Goal: Task Accomplishment & Management: Manage account settings

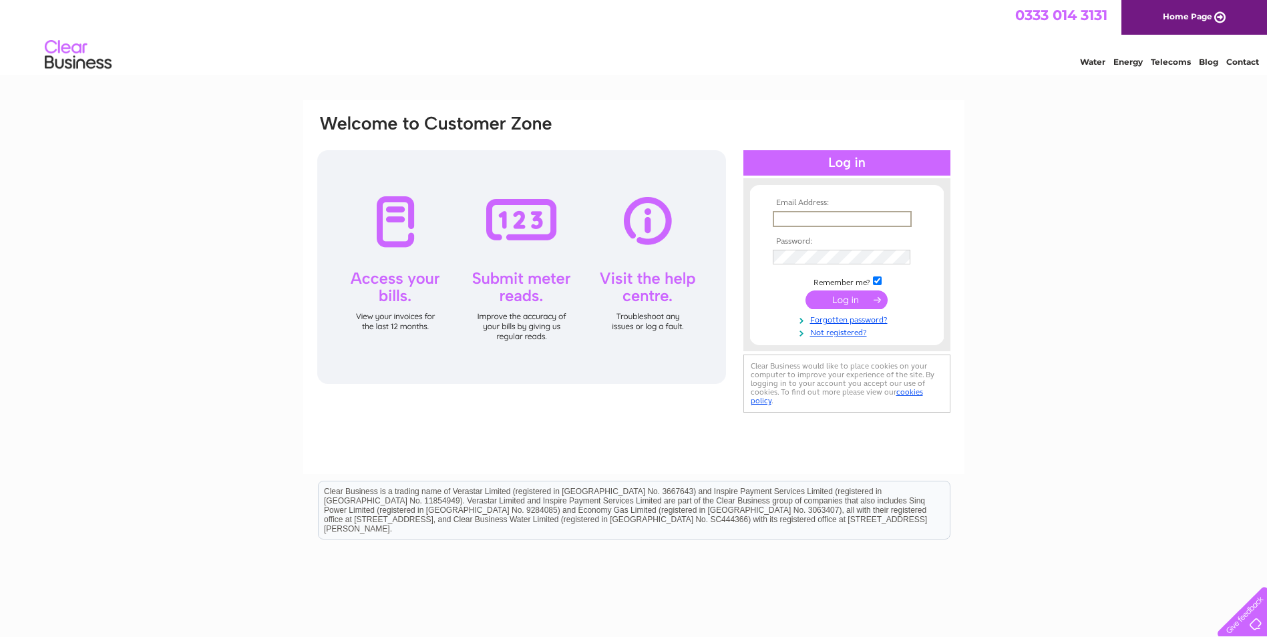
click at [847, 222] on input "text" at bounding box center [842, 219] width 139 height 16
click at [1151, 375] on div "Email Address: Password:" at bounding box center [633, 401] width 1267 height 602
click at [797, 216] on input "text" at bounding box center [842, 218] width 138 height 15
type input "supplierinvoicing@stepdown.org.uk"
click at [854, 299] on input "submit" at bounding box center [846, 300] width 82 height 19
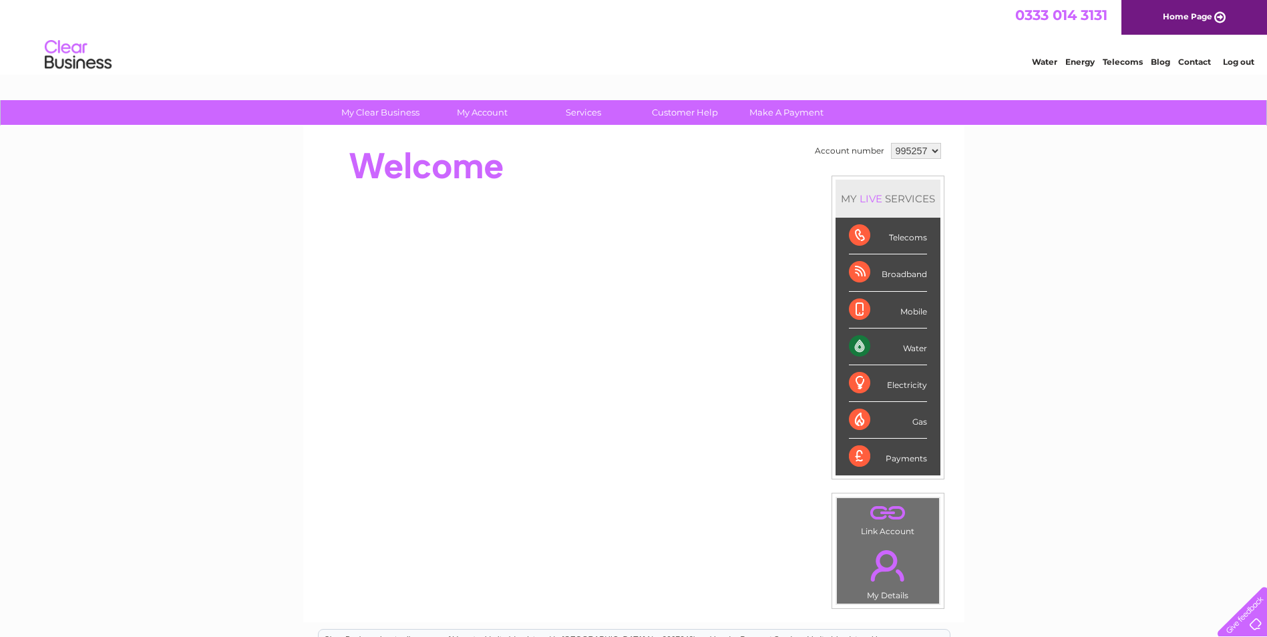
click at [920, 347] on div "Water" at bounding box center [888, 347] width 78 height 37
click at [855, 346] on div "Water" at bounding box center [888, 347] width 78 height 37
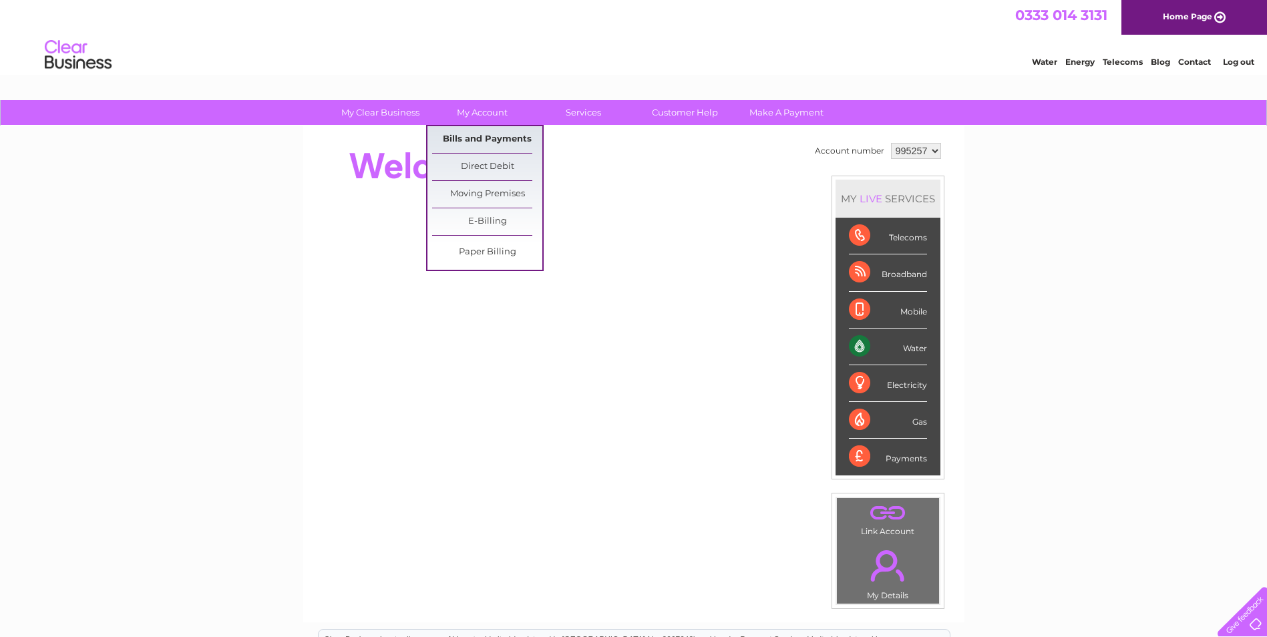
click at [482, 137] on link "Bills and Payments" at bounding box center [487, 139] width 110 height 27
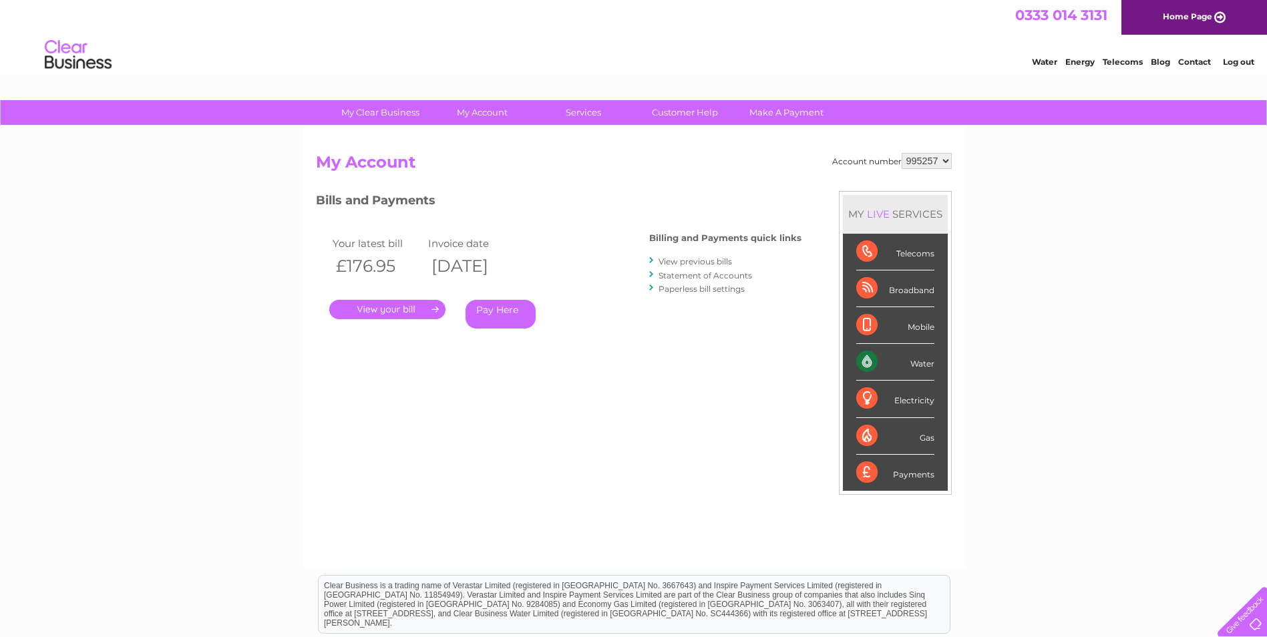
click at [380, 308] on link "." at bounding box center [387, 309] width 116 height 19
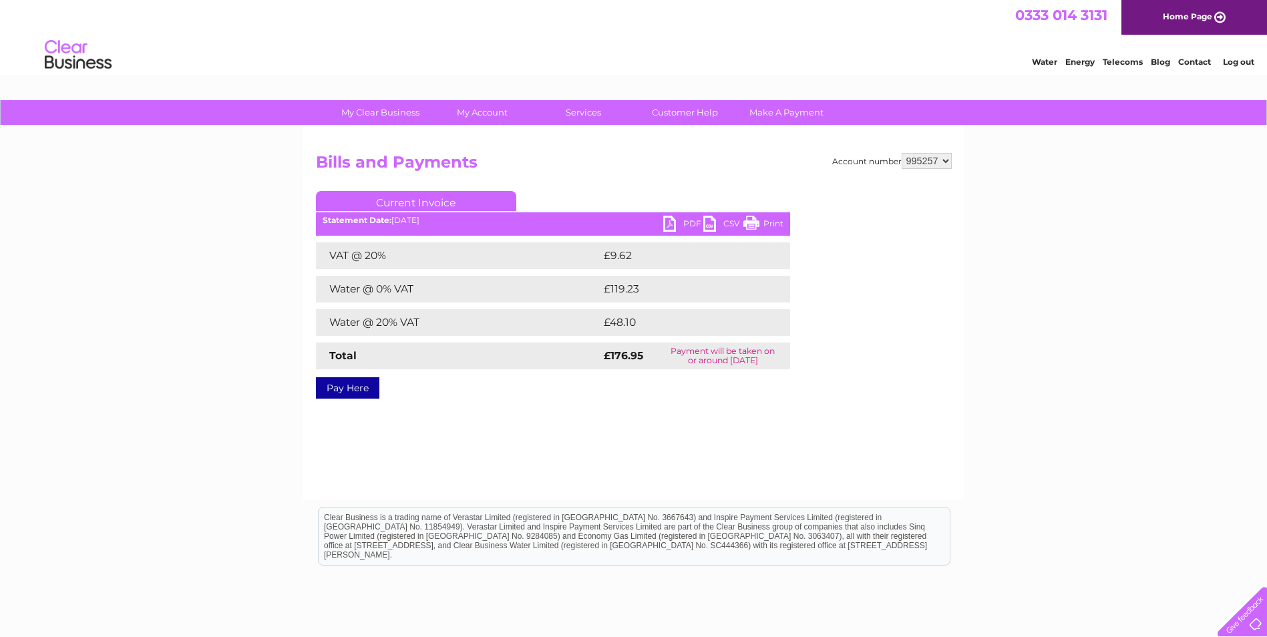
click at [685, 222] on link "PDF" at bounding box center [683, 225] width 40 height 19
click at [1234, 59] on link "Log out" at bounding box center [1238, 62] width 31 height 10
